Goal: Task Accomplishment & Management: Use online tool/utility

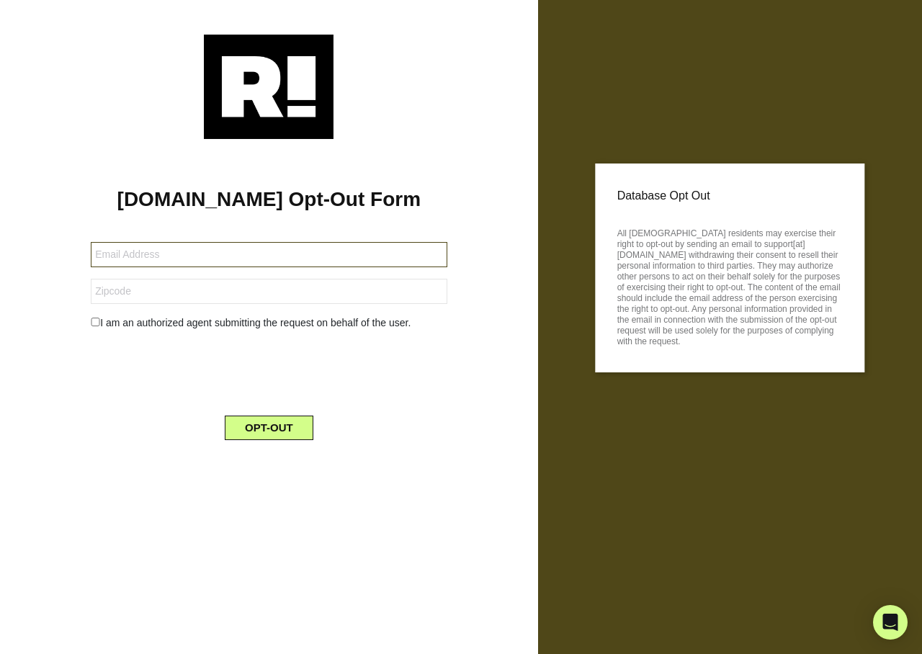
type input "[EMAIL_ADDRESS][DOMAIN_NAME]"
type input "33042"
type input "[EMAIL_ADDRESS][DOMAIN_NAME]"
type input "30338"
